Goal: Information Seeking & Learning: Check status

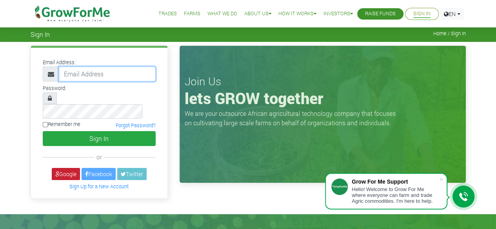
type input "50000"
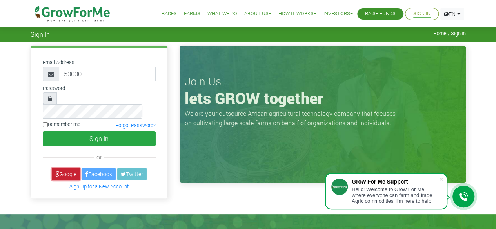
click at [66, 168] on link "Google" at bounding box center [66, 174] width 28 height 12
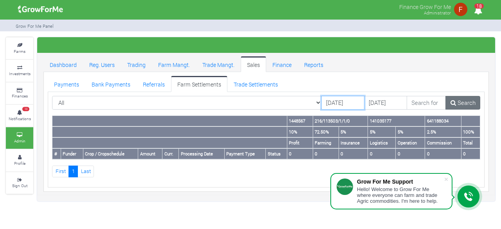
click at [325, 102] on input "31/08/2025" at bounding box center [343, 103] width 43 height 14
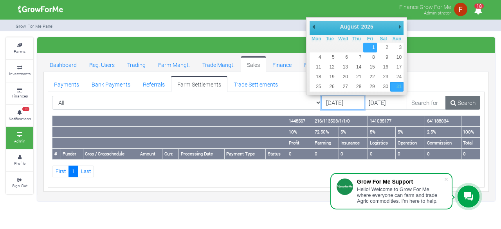
type input "01/08/2025"
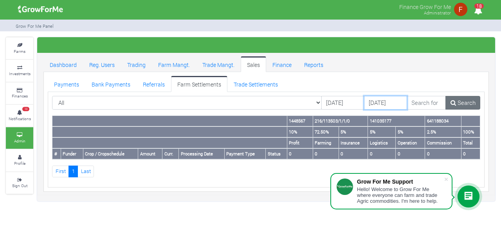
click at [364, 102] on input "[DATE]" at bounding box center [385, 103] width 43 height 14
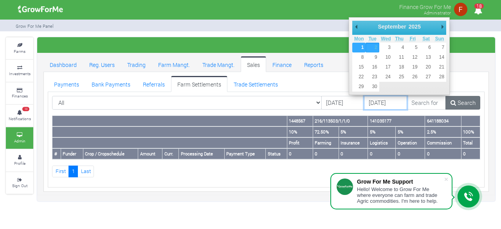
type input "[DATE]"
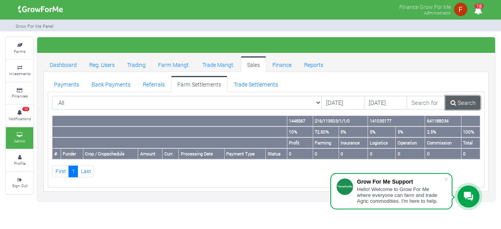
click at [461, 106] on link "Search" at bounding box center [463, 103] width 35 height 14
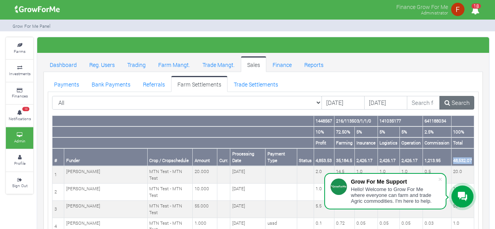
drag, startPoint x: 454, startPoint y: 161, endPoint x: 473, endPoint y: 163, distance: 19.3
click at [473, 163] on th "48,532.07" at bounding box center [462, 157] width 23 height 18
copy th "48,532.07"
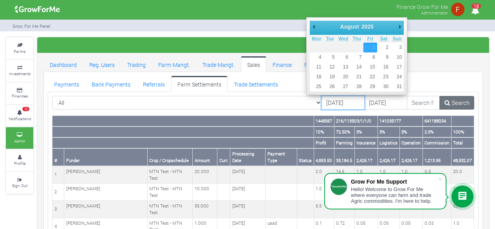
click at [322, 104] on input "[DATE]" at bounding box center [343, 103] width 43 height 14
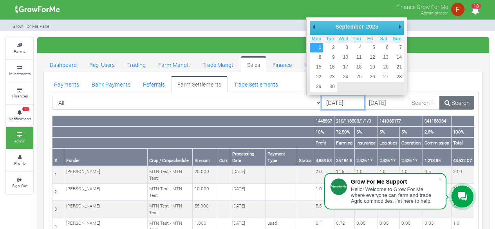
type input "[DATE]"
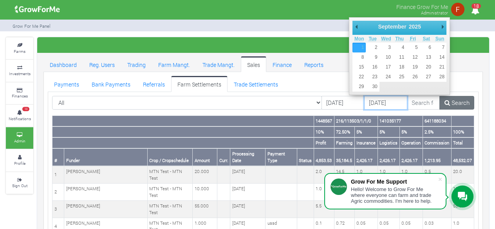
click at [364, 101] on input "[DATE]" at bounding box center [385, 103] width 43 height 14
type input "[DATE]"
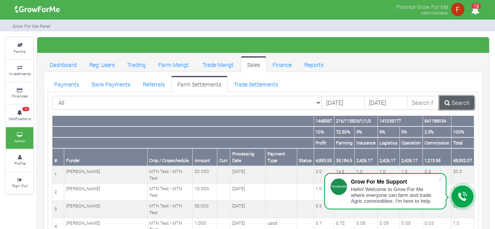
click at [450, 101] on icon at bounding box center [447, 103] width 5 height 6
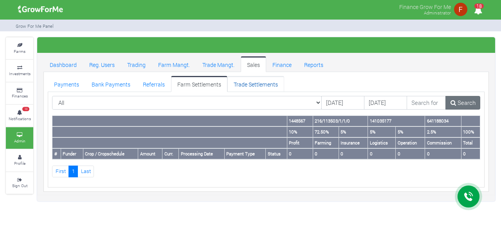
click at [253, 82] on link "Trade Settlements" at bounding box center [256, 84] width 57 height 16
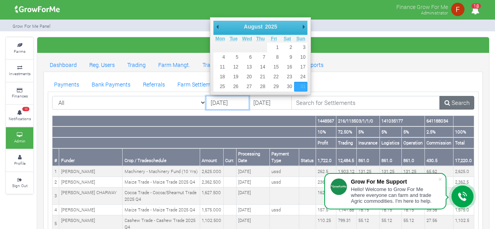
click at [226, 106] on input "[DATE]" at bounding box center [227, 103] width 43 height 14
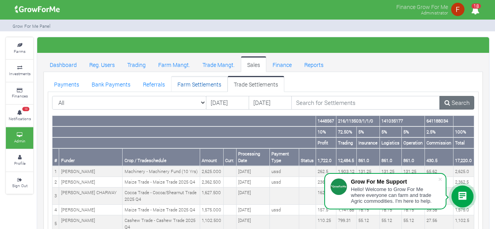
click at [185, 84] on link "Farm Settlements" at bounding box center [199, 84] width 56 height 16
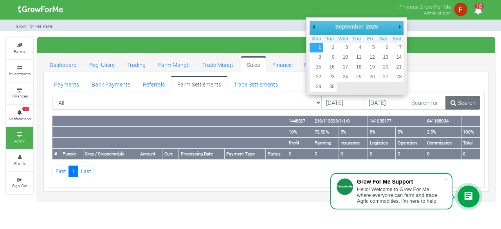
type input "[DATE]"
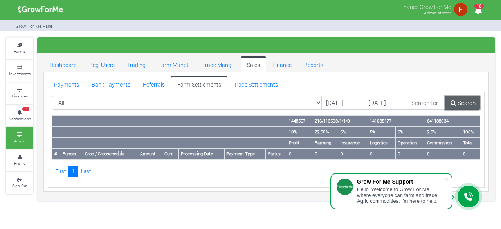
drag, startPoint x: 465, startPoint y: 101, endPoint x: 331, endPoint y: 123, distance: 134.9
click at [465, 101] on link "Search" at bounding box center [463, 103] width 35 height 14
click at [256, 82] on link "Trade Settlements" at bounding box center [256, 84] width 57 height 16
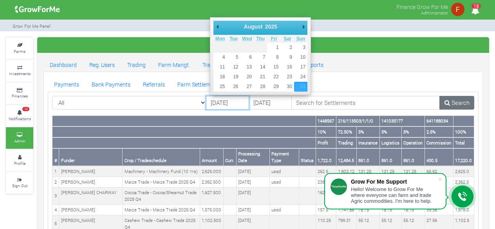
click at [212, 104] on input "[DATE]" at bounding box center [227, 103] width 43 height 14
type input "[DATE]"
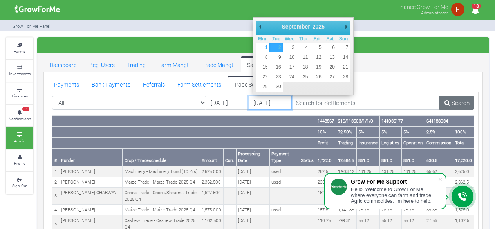
click at [270, 105] on input "[DATE]" at bounding box center [270, 103] width 43 height 14
type input "[DATE]"
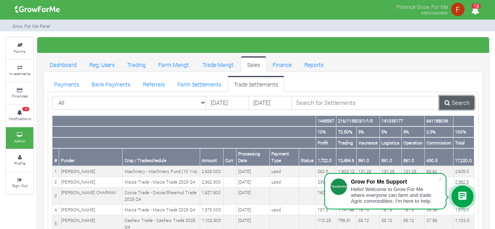
click at [459, 105] on link "Search" at bounding box center [457, 103] width 35 height 14
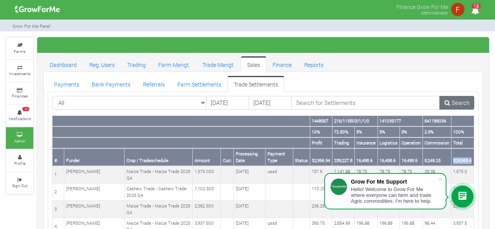
drag, startPoint x: 454, startPoint y: 161, endPoint x: 478, endPoint y: 163, distance: 24.4
click at [473, 161] on th "329,969.4" at bounding box center [462, 157] width 23 height 18
copy th "329,969.4"
click at [238, 101] on input "[DATE]" at bounding box center [227, 103] width 43 height 14
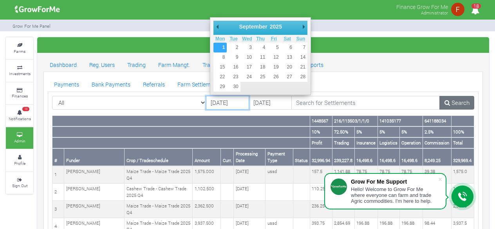
type input "[DATE]"
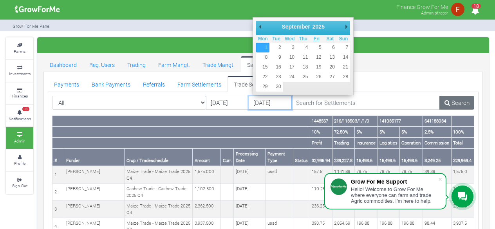
click at [262, 105] on input "[DATE]" at bounding box center [270, 103] width 43 height 14
type input "[DATE]"
drag, startPoint x: 278, startPoint y: 45, endPoint x: 304, endPoint y: 69, distance: 36.0
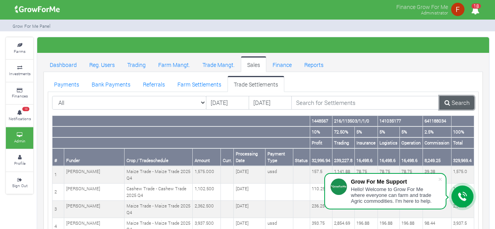
click at [459, 107] on link "Search" at bounding box center [457, 103] width 35 height 14
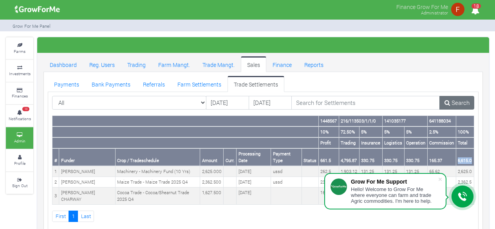
drag, startPoint x: 459, startPoint y: 161, endPoint x: 474, endPoint y: 162, distance: 14.9
click at [474, 162] on th "6,615.0" at bounding box center [465, 157] width 18 height 18
copy th "6,615.0"
